Goal: Information Seeking & Learning: Learn about a topic

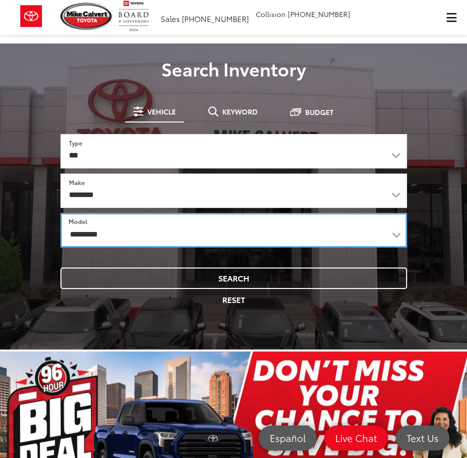
click at [372, 232] on select "**********" at bounding box center [233, 230] width 347 height 34
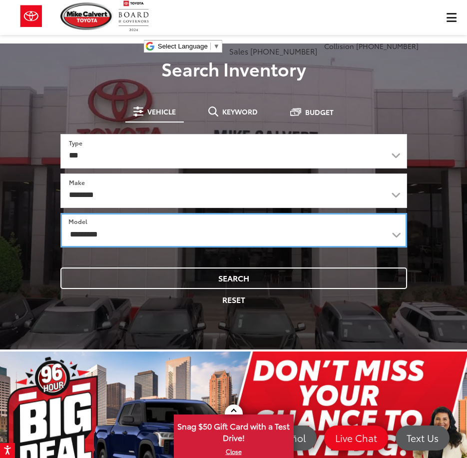
click at [387, 236] on select "**********" at bounding box center [233, 230] width 347 height 34
click at [60, 213] on select "**********" at bounding box center [233, 230] width 347 height 34
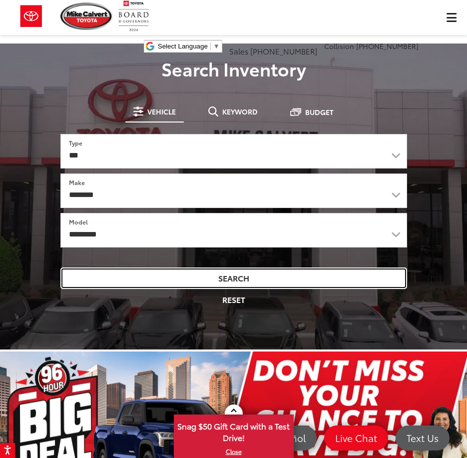
click at [198, 282] on button "Search" at bounding box center [233, 277] width 347 height 21
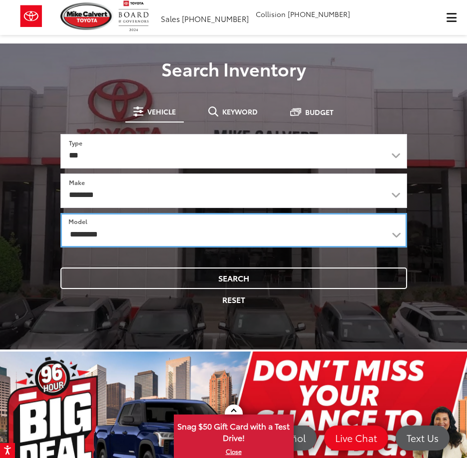
click at [397, 234] on select "**********" at bounding box center [233, 230] width 347 height 34
click at [60, 213] on select "**********" at bounding box center [233, 230] width 347 height 34
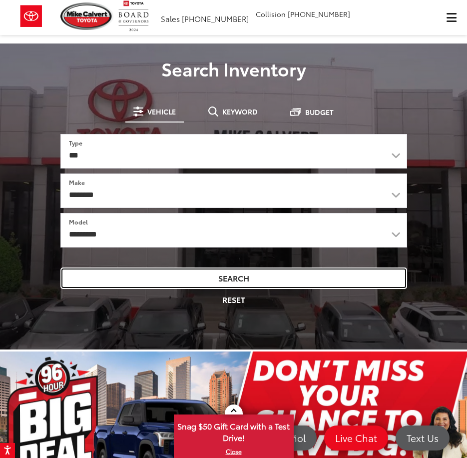
click at [240, 279] on button "Search" at bounding box center [233, 277] width 347 height 21
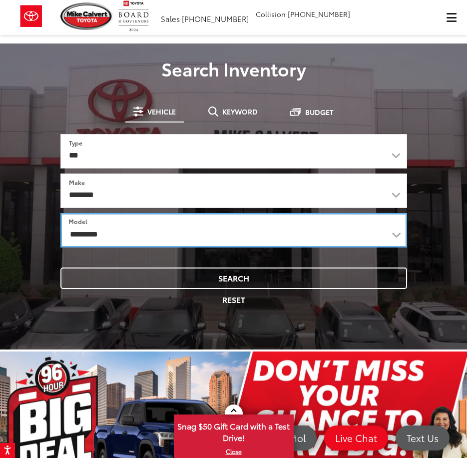
click at [399, 237] on select "**********" at bounding box center [233, 230] width 347 height 34
select select "******"
click at [60, 213] on select "**********" at bounding box center [233, 230] width 347 height 34
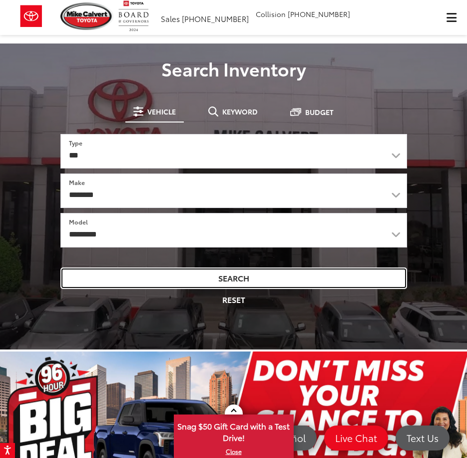
click at [231, 276] on button "Search" at bounding box center [233, 277] width 347 height 21
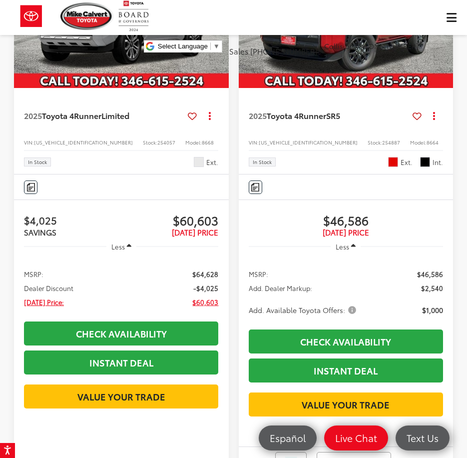
scroll to position [2650, 0]
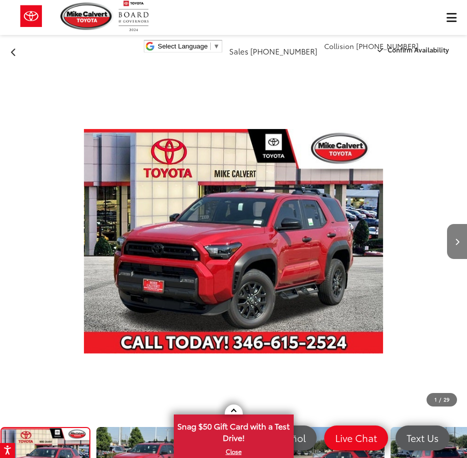
click at [459, 238] on icon "Next image" at bounding box center [457, 241] width 4 height 7
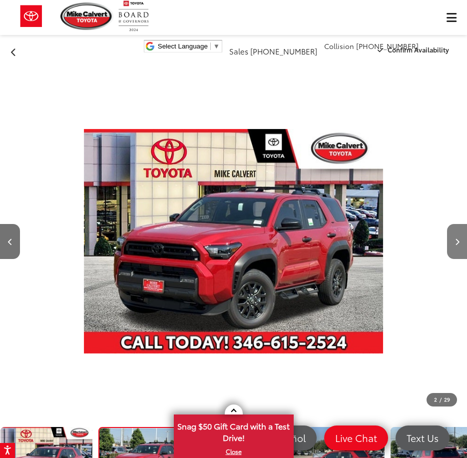
scroll to position [0, 467]
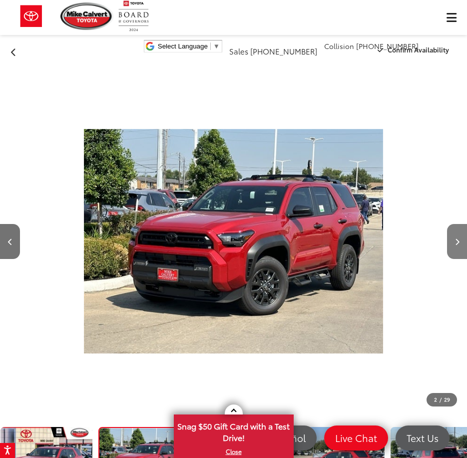
click at [459, 238] on icon "Next image" at bounding box center [457, 241] width 4 height 7
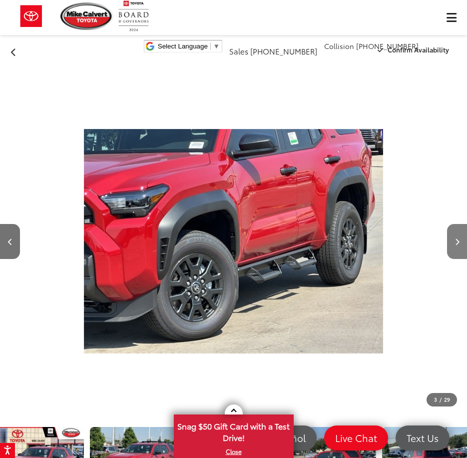
click at [459, 238] on icon "Next image" at bounding box center [457, 241] width 4 height 7
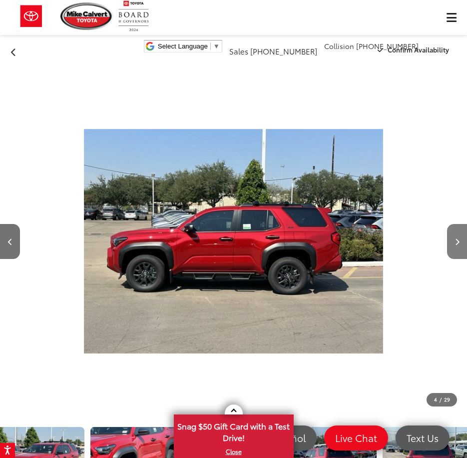
click at [459, 238] on icon "Next image" at bounding box center [457, 241] width 4 height 7
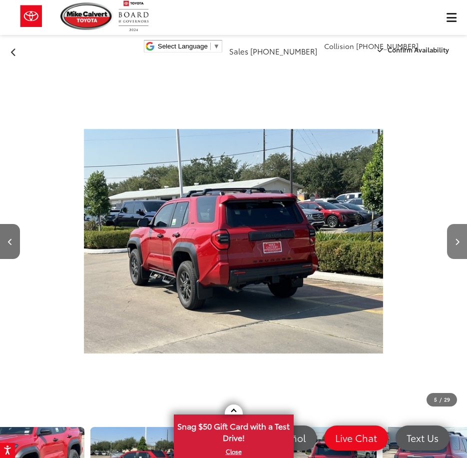
click at [459, 238] on icon "Next image" at bounding box center [457, 241] width 4 height 7
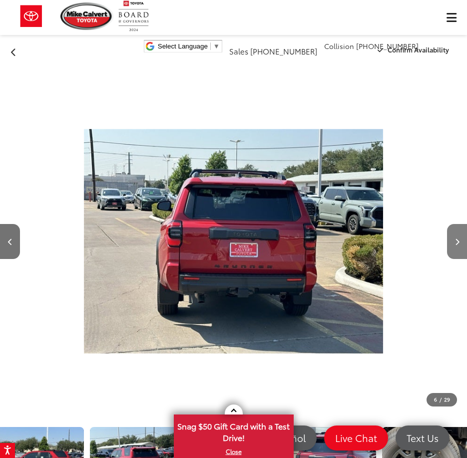
click at [460, 224] on button "Next image" at bounding box center [457, 241] width 20 height 35
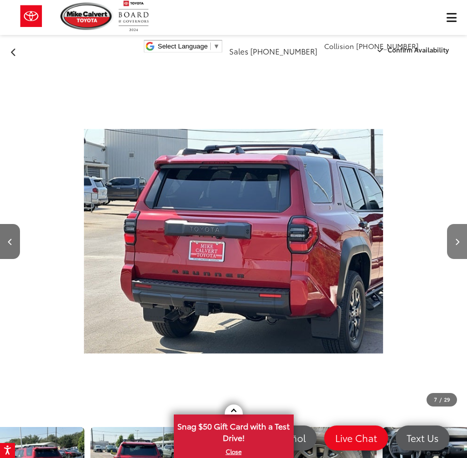
click at [460, 224] on button "Next image" at bounding box center [457, 241] width 20 height 35
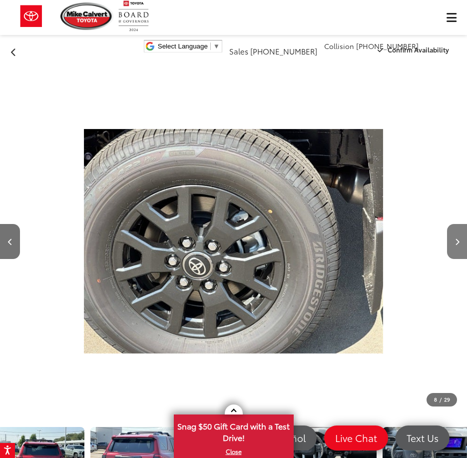
click at [460, 224] on button "Next image" at bounding box center [457, 241] width 20 height 35
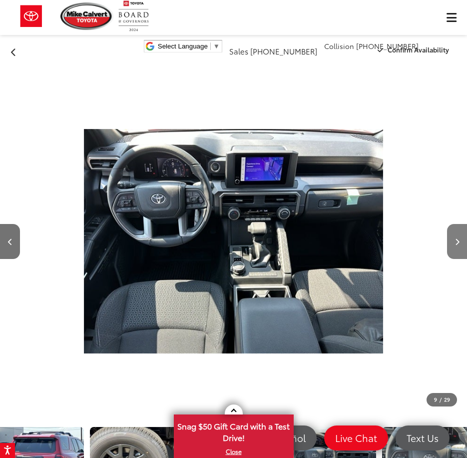
click at [460, 224] on button "Next image" at bounding box center [457, 241] width 20 height 35
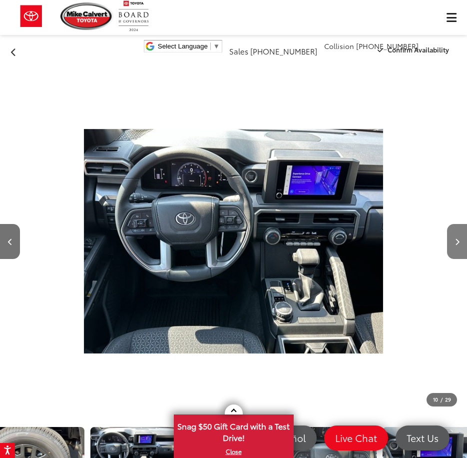
click at [460, 224] on button "Next image" at bounding box center [457, 241] width 20 height 35
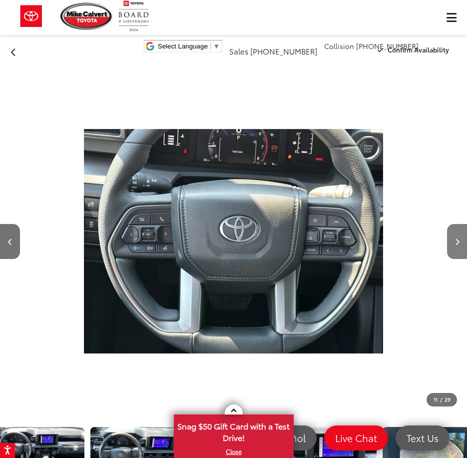
click at [460, 224] on button "Next image" at bounding box center [457, 241] width 20 height 35
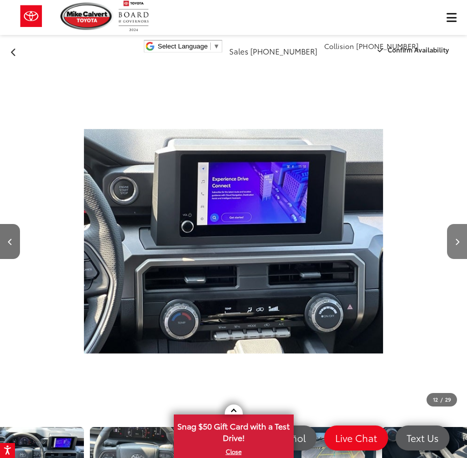
click at [460, 224] on button "Next image" at bounding box center [457, 241] width 20 height 35
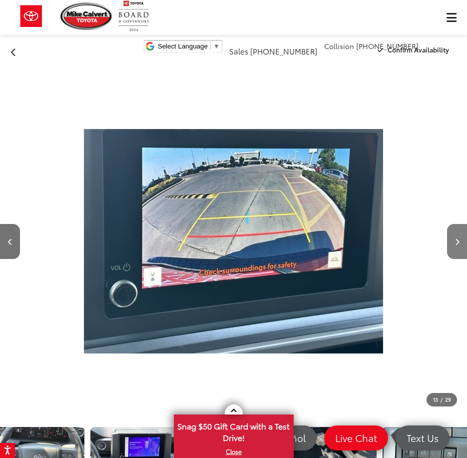
click at [460, 224] on button "Next image" at bounding box center [457, 241] width 20 height 35
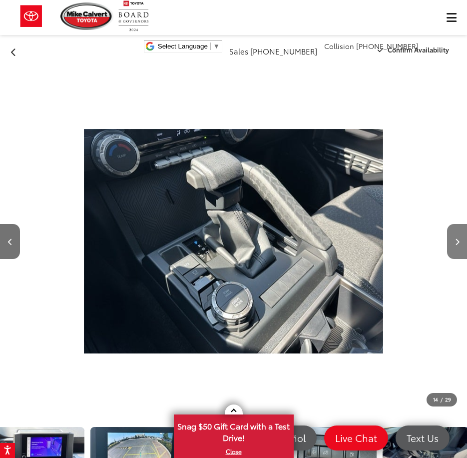
click at [460, 224] on button "Next image" at bounding box center [457, 241] width 20 height 35
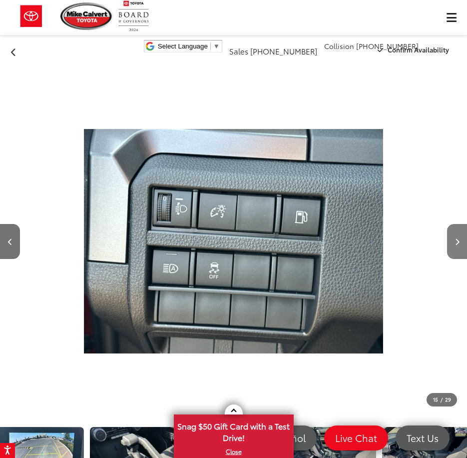
click at [460, 224] on button "Next image" at bounding box center [457, 241] width 20 height 35
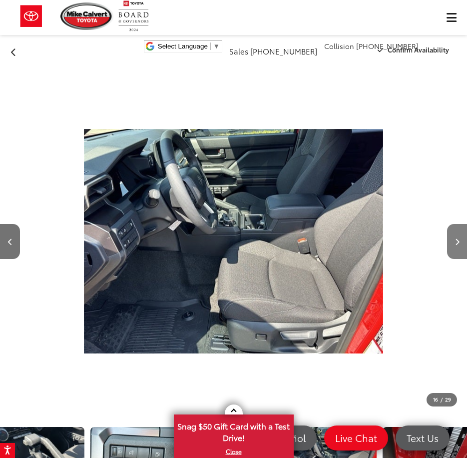
click at [461, 224] on button "Next image" at bounding box center [457, 241] width 20 height 35
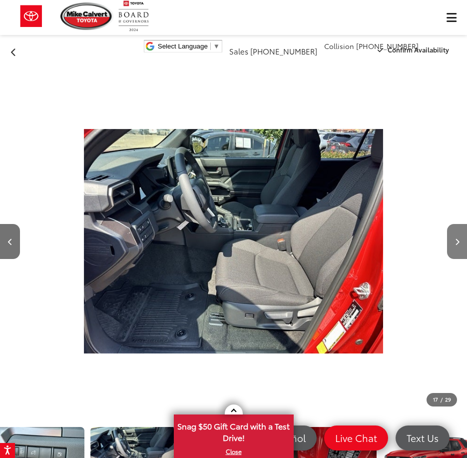
click at [461, 224] on button "Next image" at bounding box center [457, 241] width 20 height 35
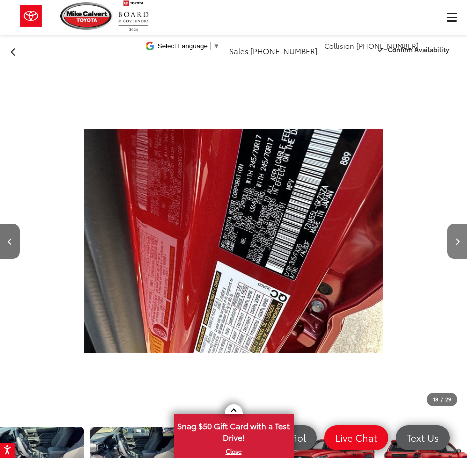
click at [461, 178] on div at bounding box center [432, 241] width 70 height 350
click at [462, 244] on button "Next image" at bounding box center [457, 241] width 20 height 35
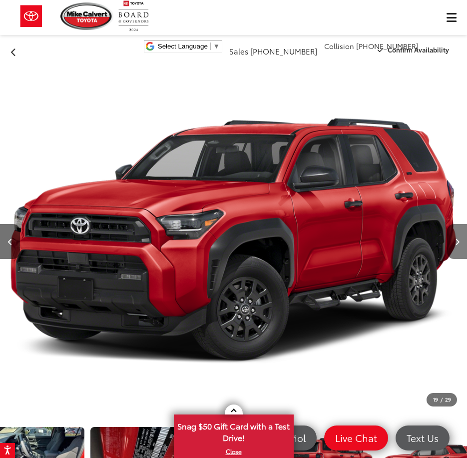
click at [462, 244] on button "Next image" at bounding box center [457, 241] width 20 height 35
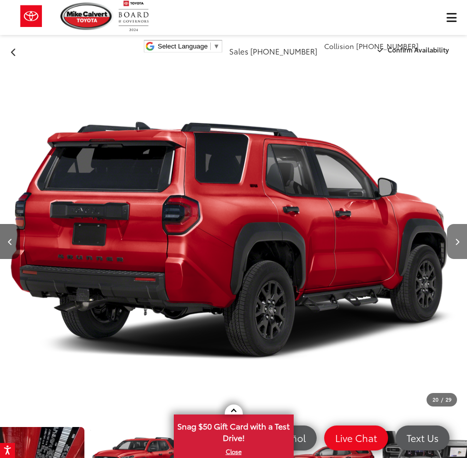
click at [462, 244] on button "Next image" at bounding box center [457, 241] width 20 height 35
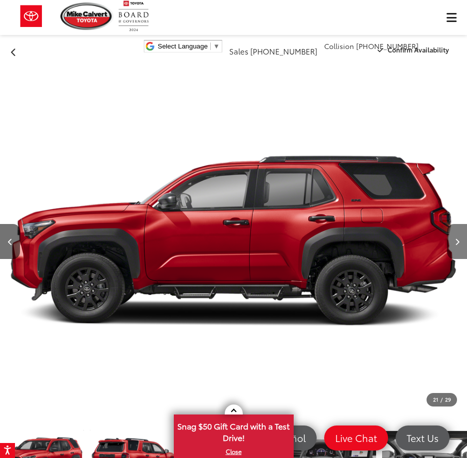
click at [462, 244] on button "Next image" at bounding box center [457, 241] width 20 height 35
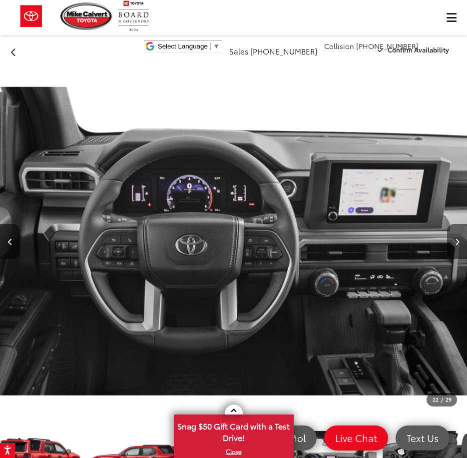
click at [462, 244] on button "Next image" at bounding box center [457, 241] width 20 height 35
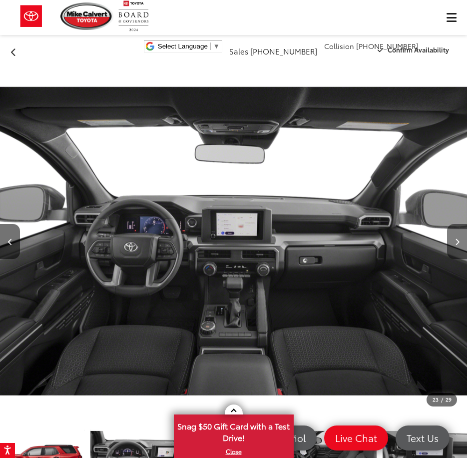
click at [462, 244] on button "Next image" at bounding box center [457, 241] width 20 height 35
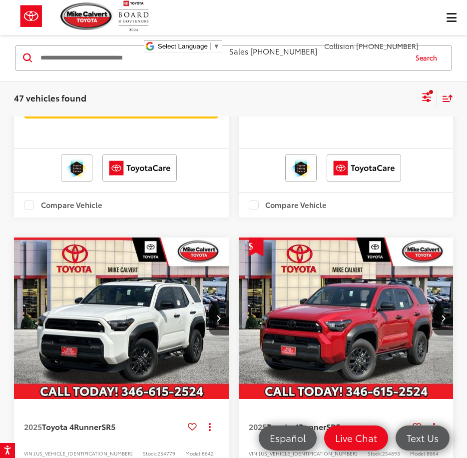
scroll to position [2659, 0]
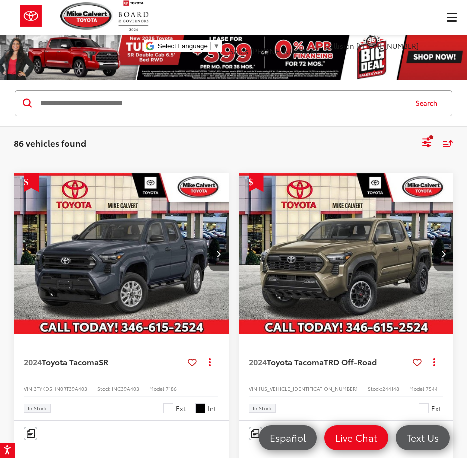
scroll to position [50, 0]
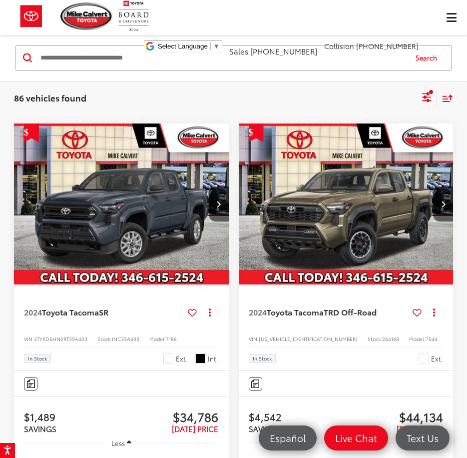
click at [92, 217] on img "2024 Toyota Tacoma SR 0" at bounding box center [121, 204] width 216 height 162
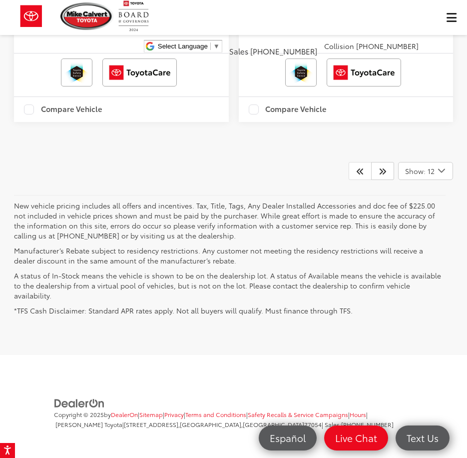
scroll to position [3899, 0]
